Goal: Find specific page/section: Find specific page/section

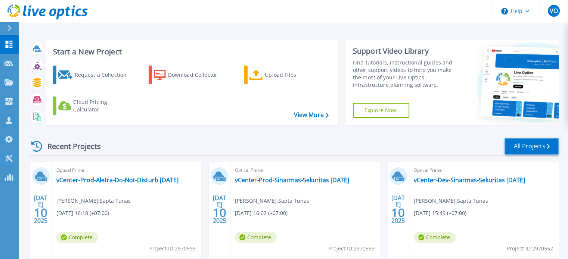
click at [551, 146] on link "All Projects" at bounding box center [531, 146] width 54 height 17
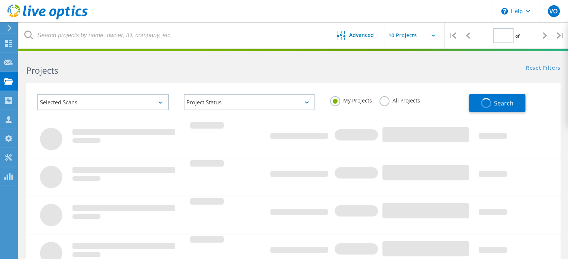
type input "1"
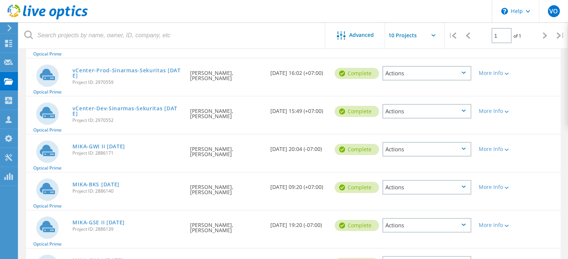
scroll to position [62, 0]
